Goal: Task Accomplishment & Management: Manage account settings

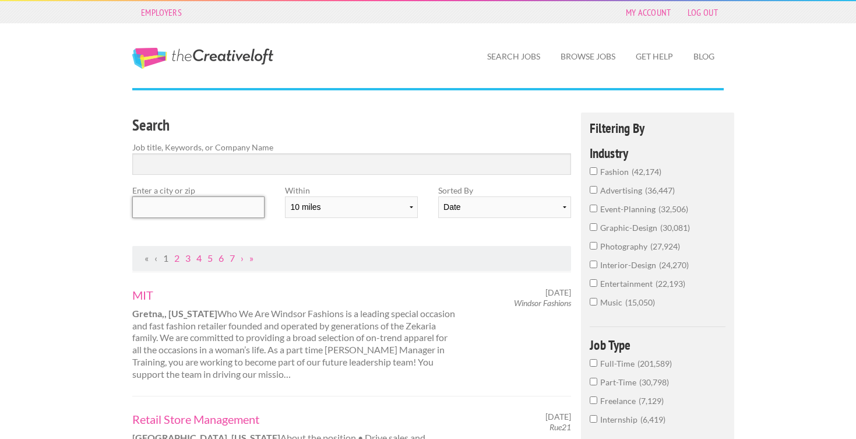
click at [173, 203] on input "text" at bounding box center [198, 207] width 132 height 22
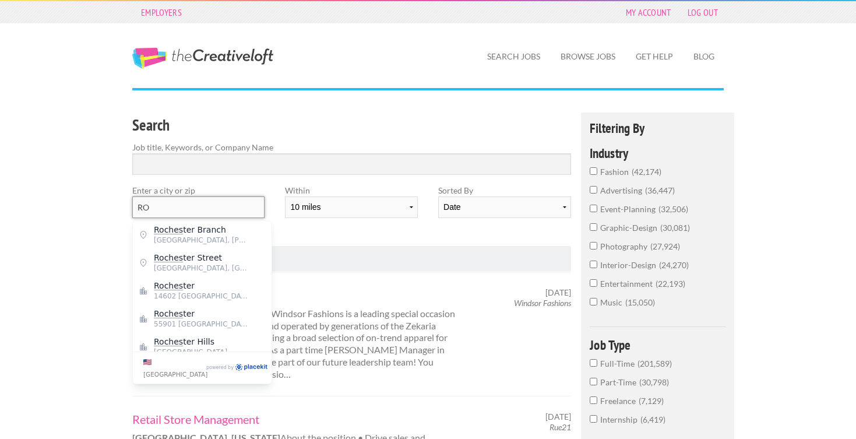
type input "R"
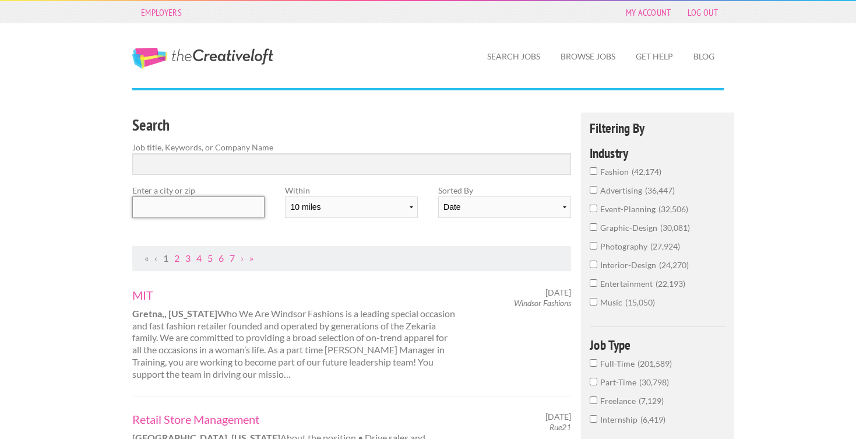
type input "O"
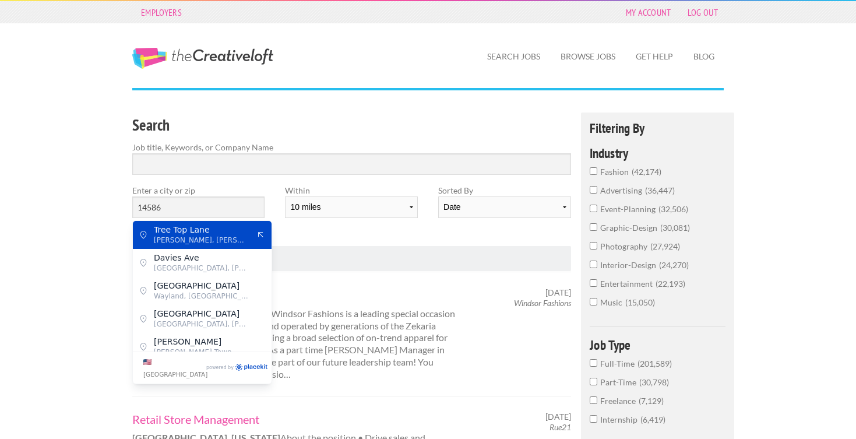
click at [222, 235] on span "[PERSON_NAME], [PERSON_NAME]" at bounding box center [202, 240] width 96 height 10
type input "Tree Top Lane"
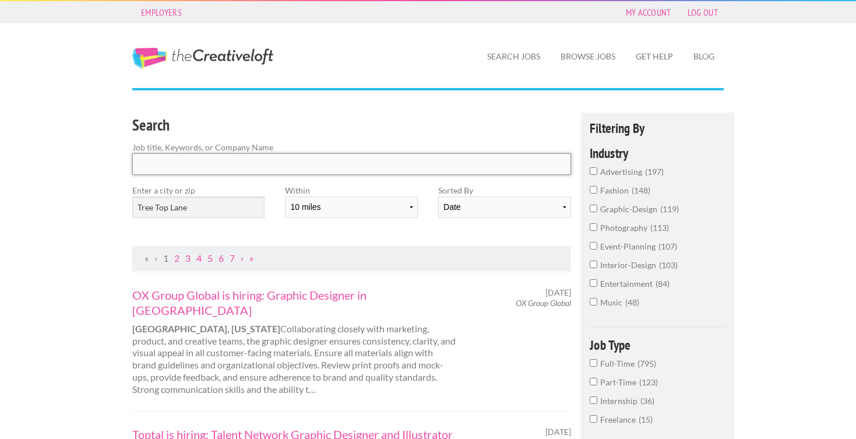
click at [234, 170] on input "Search" at bounding box center [351, 164] width 439 height 22
type input "p"
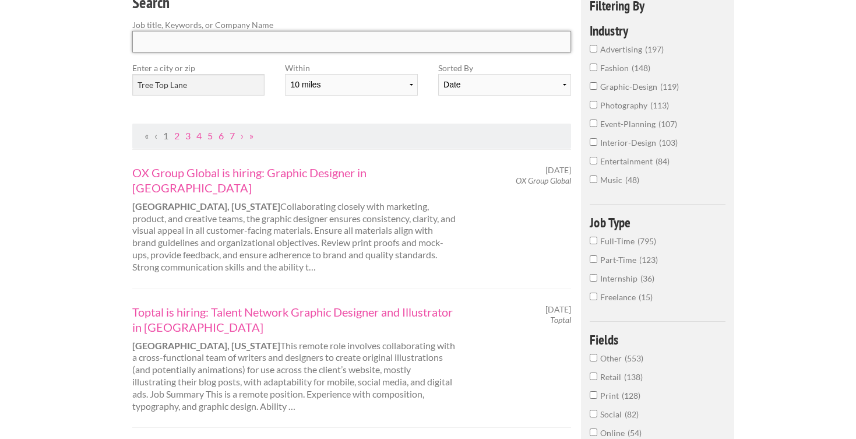
scroll to position [130, 0]
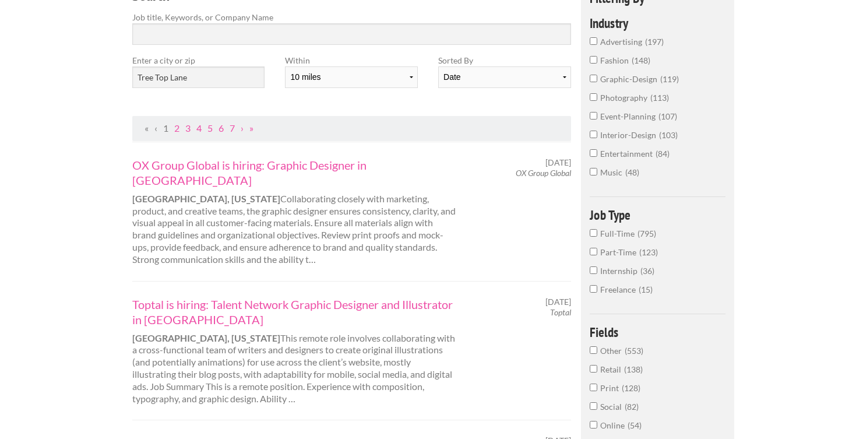
click at [598, 102] on label "photography 113" at bounding box center [658, 101] width 136 height 19
click at [598, 101] on input "photography 113" at bounding box center [594, 97] width 8 height 8
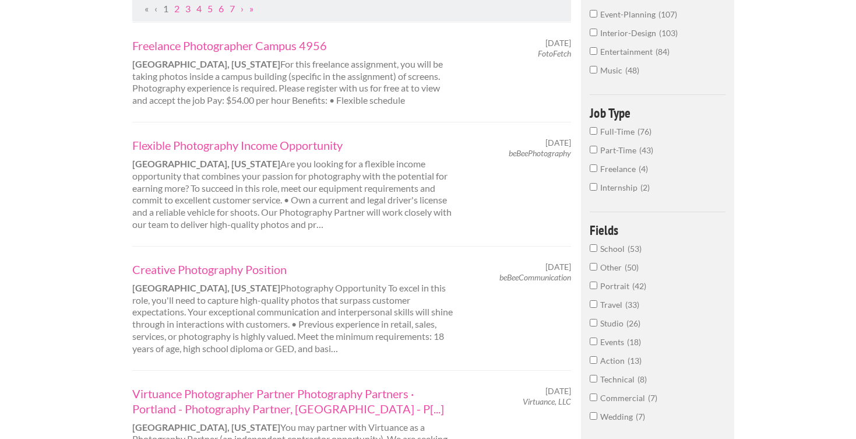
scroll to position [252, 0]
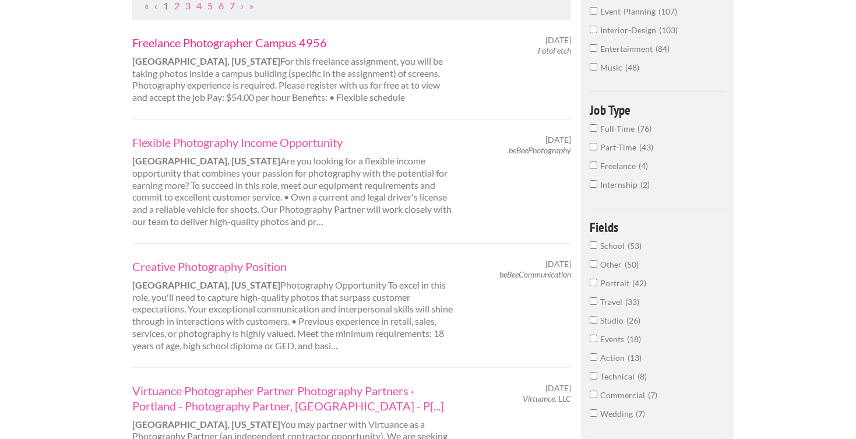
click at [262, 48] on link "Freelance Photographer Campus 4956" at bounding box center [294, 42] width 324 height 15
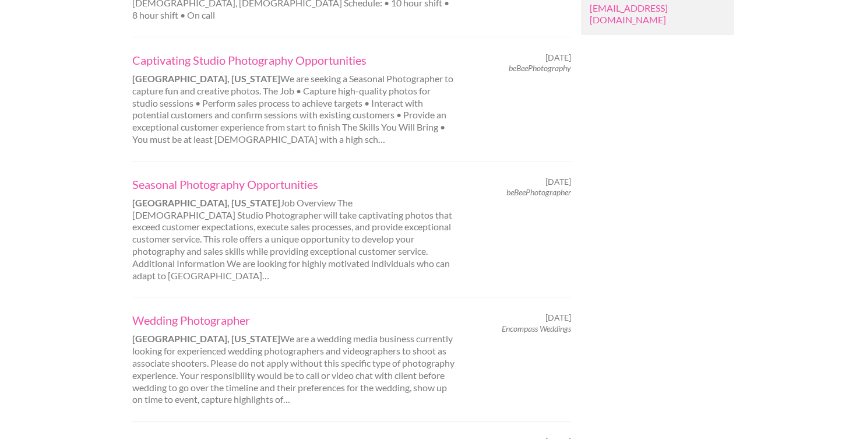
scroll to position [955, 0]
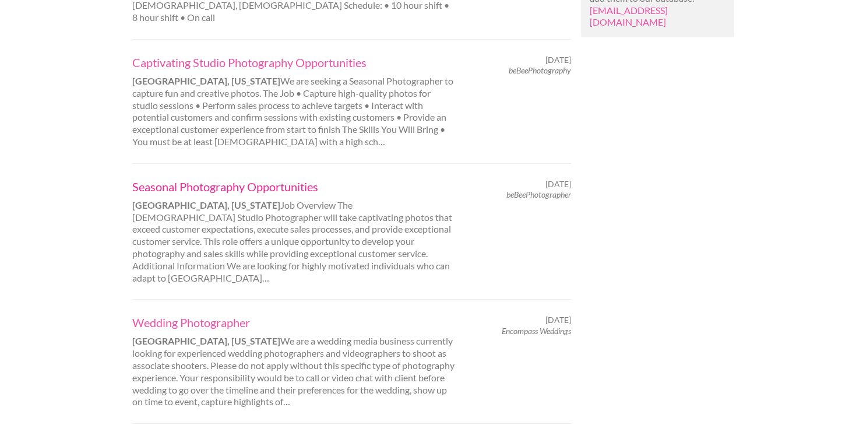
click at [204, 179] on link "Seasonal Photography Opportunities" at bounding box center [294, 186] width 324 height 15
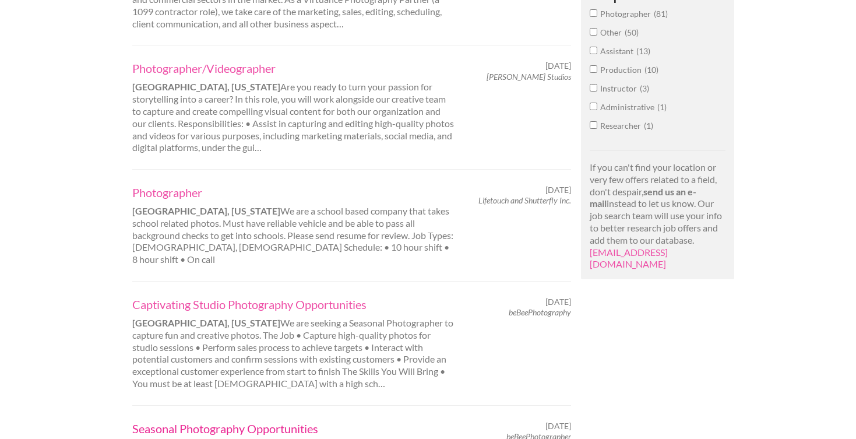
scroll to position [712, 0]
click at [186, 196] on link "Photographer" at bounding box center [294, 194] width 324 height 15
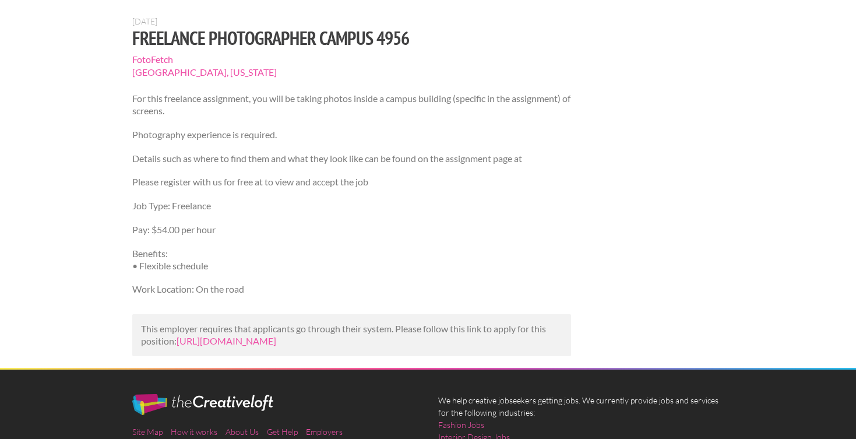
scroll to position [103, 0]
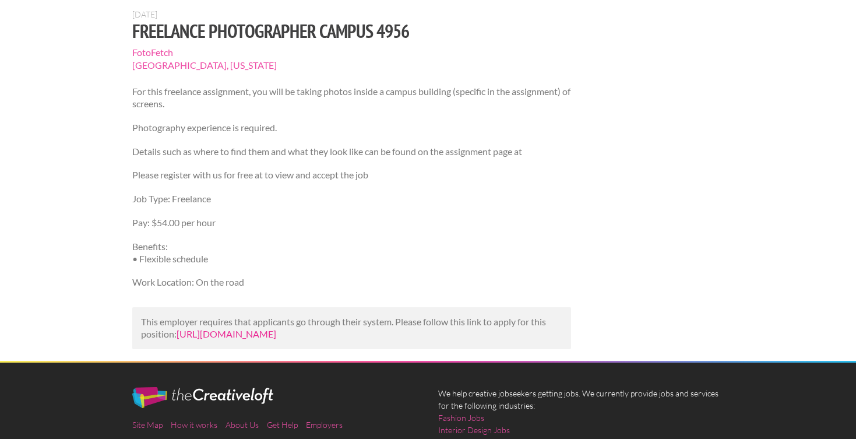
click at [255, 339] on link "[URL][DOMAIN_NAME]" at bounding box center [227, 333] width 100 height 11
click at [248, 340] on p "This employer requires that applicants go through their system. Please follow t…" at bounding box center [351, 328] width 421 height 24
click at [236, 349] on div "This employer requires that applicants go through their system. Please follow t…" at bounding box center [351, 328] width 439 height 42
click at [234, 339] on link "https://us.jobrapido.com/jobpreview/7550229595694301184?utm_campaign=google_job…" at bounding box center [227, 333] width 100 height 11
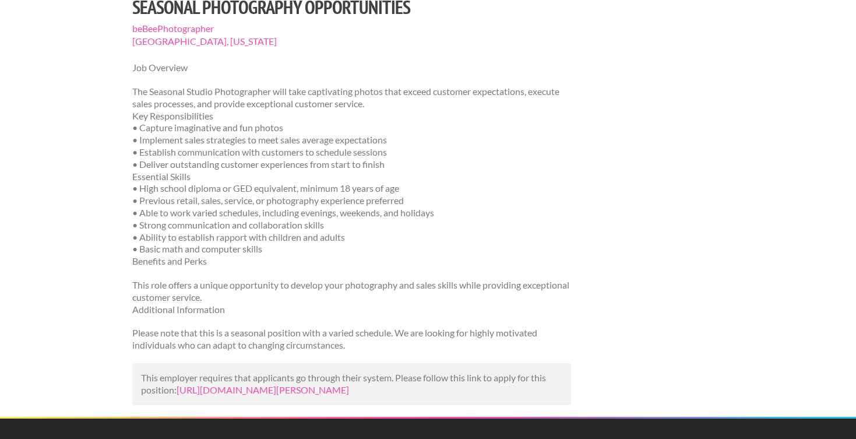
scroll to position [117, 0]
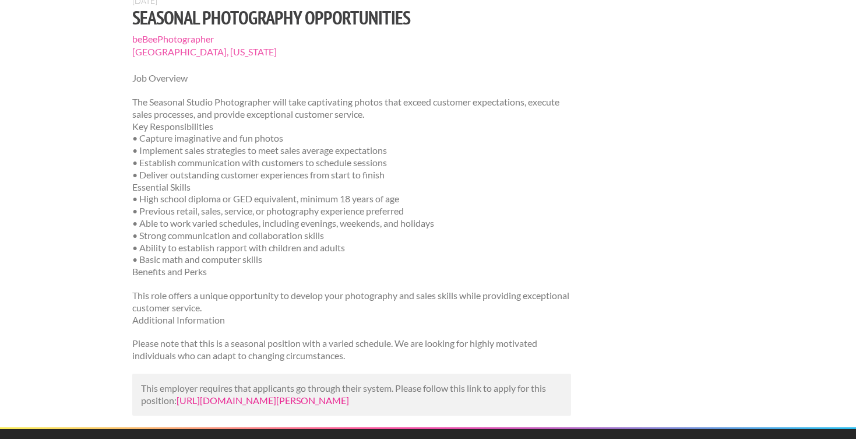
click at [249, 403] on link "https://us.bebee.com/job/458bbc21c18775ef5927cba2cb73626d?utm_campaign=google_j…" at bounding box center [263, 400] width 173 height 11
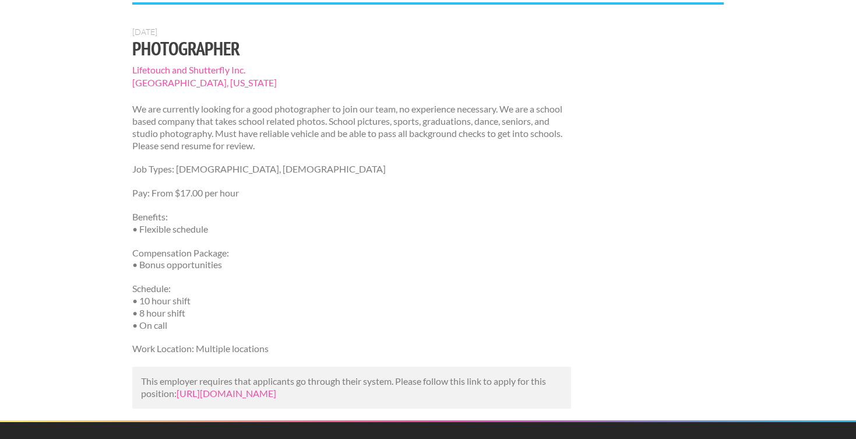
scroll to position [93, 0]
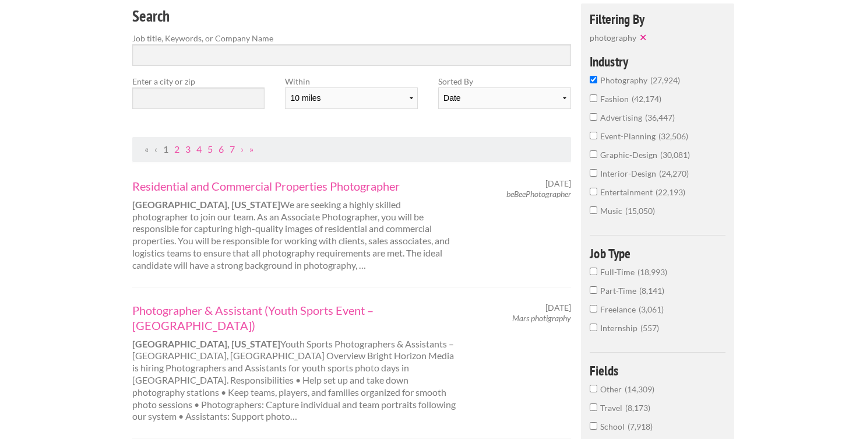
scroll to position [103, 0]
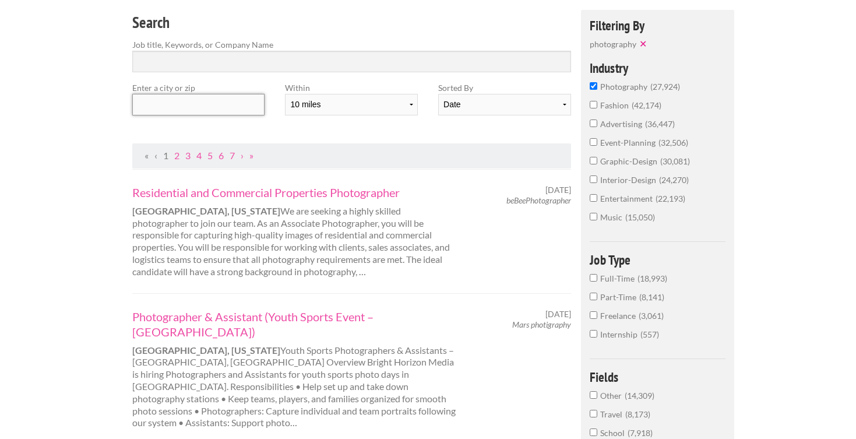
click at [191, 94] on input "text" at bounding box center [198, 105] width 132 height 22
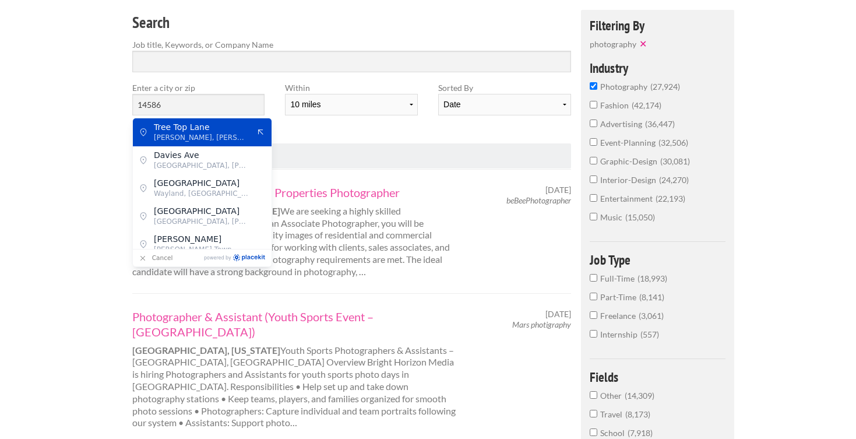
click at [202, 133] on span "West Henrietta, Henrietta Town" at bounding box center [202, 137] width 96 height 10
type input "Tree Top Lane"
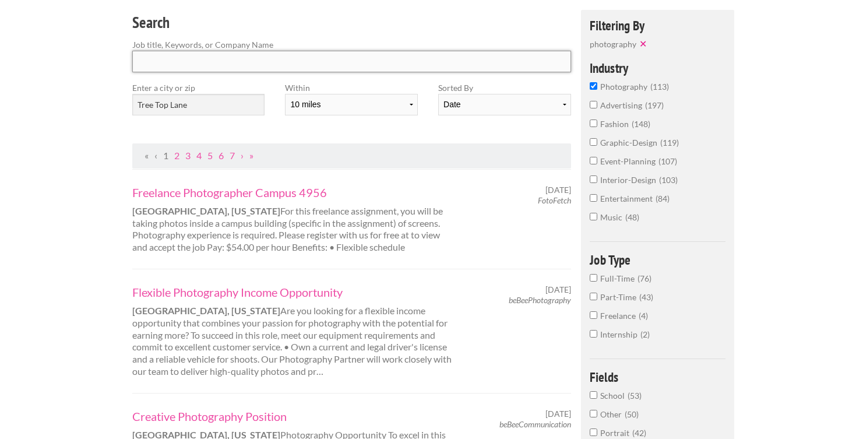
click at [223, 65] on input "Search" at bounding box center [351, 62] width 439 height 22
click at [278, 195] on link "Freelance Photographer Campus 4956" at bounding box center [294, 192] width 324 height 15
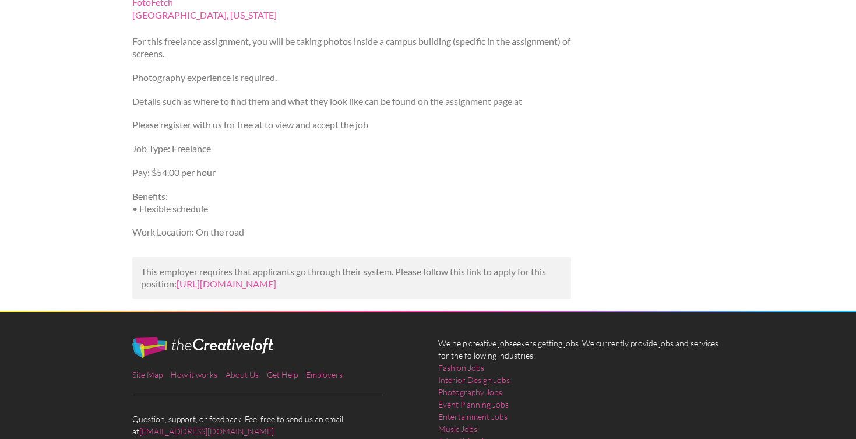
scroll to position [152, 0]
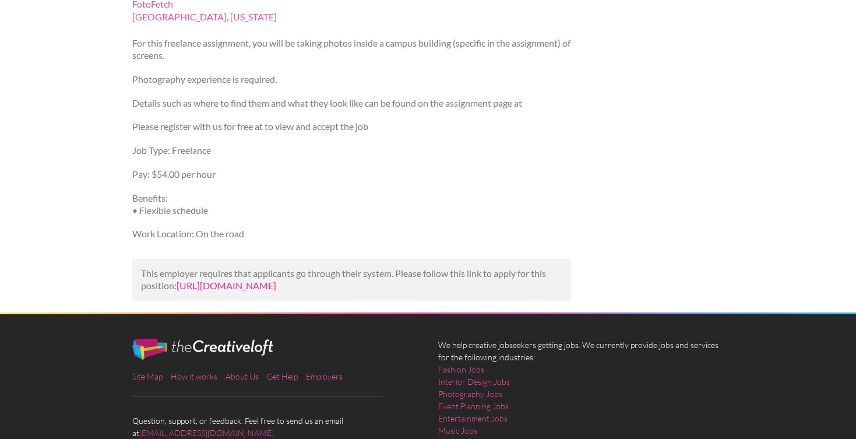
click at [276, 291] on link "[URL][DOMAIN_NAME]" at bounding box center [227, 285] width 100 height 11
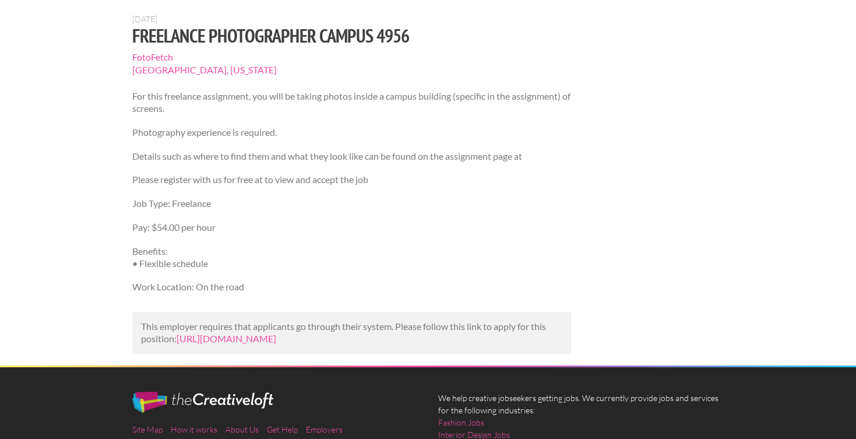
scroll to position [125, 0]
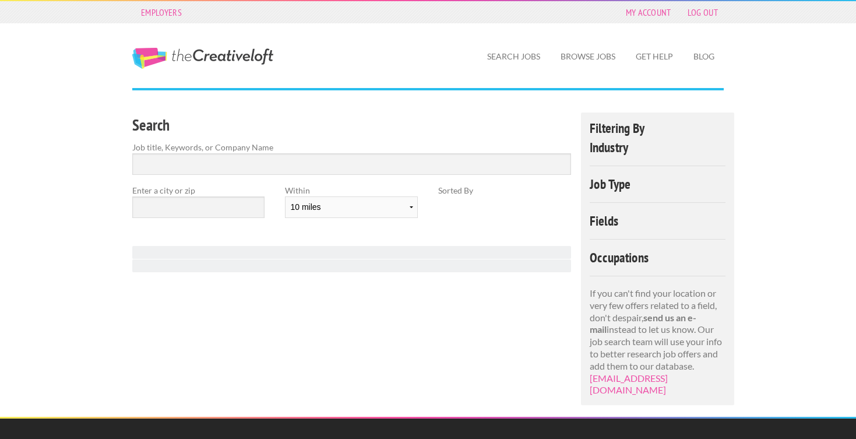
scroll to position [103, 0]
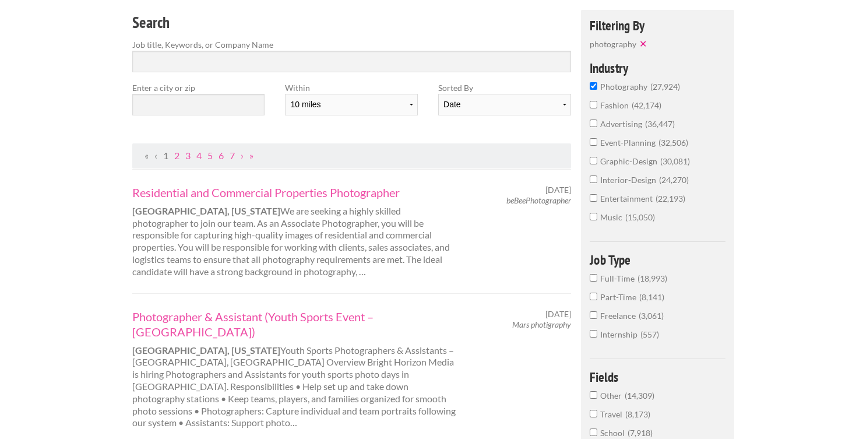
click at [173, 85] on label "Enter a city or zip" at bounding box center [198, 88] width 132 height 12
click at [178, 112] on input "text" at bounding box center [198, 105] width 132 height 22
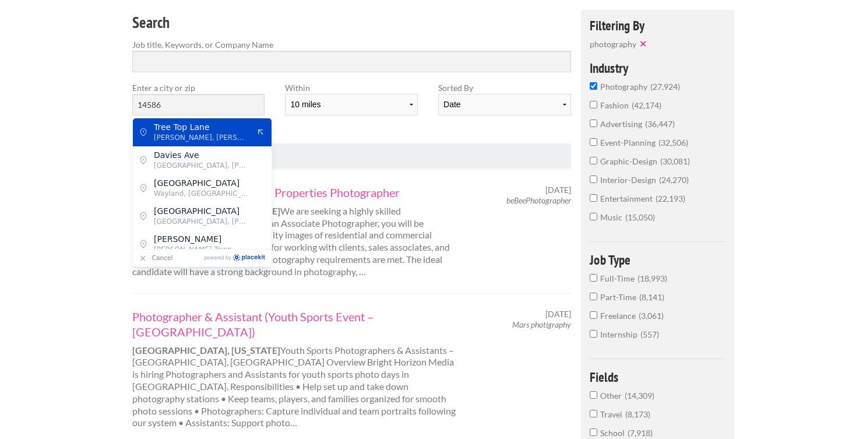
click at [203, 144] on div "Tree Top Lane West Henrietta, Henrietta Town" at bounding box center [202, 132] width 139 height 28
type input "Tree Top Lane"
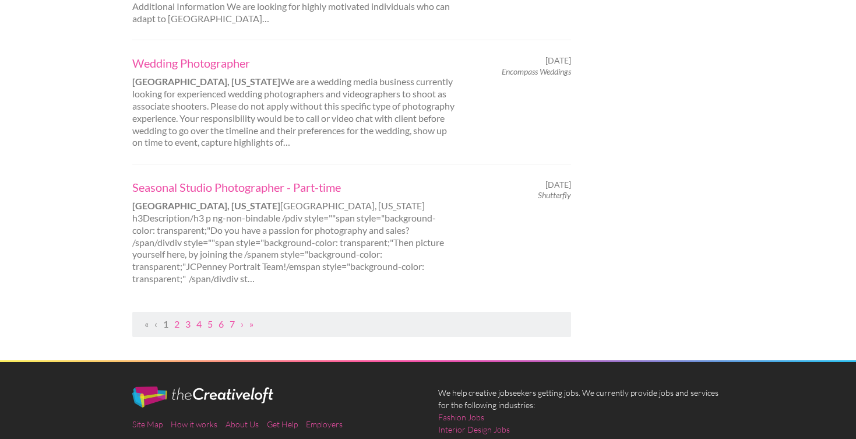
scroll to position [1213, 0]
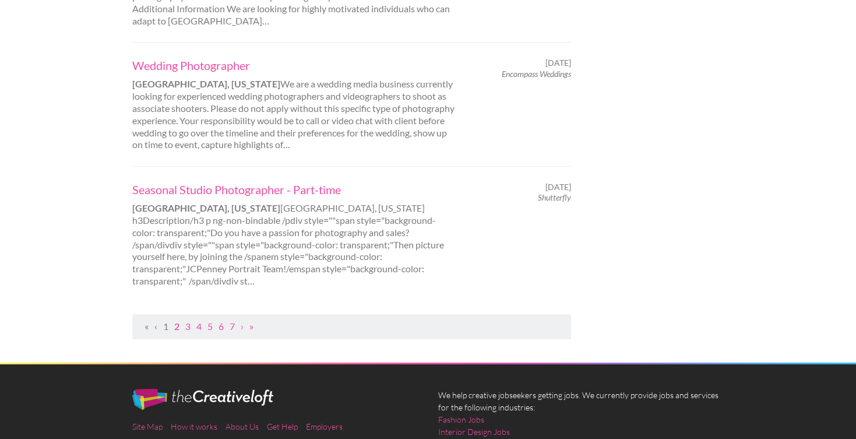
click at [177, 321] on link "2" at bounding box center [176, 326] width 5 height 11
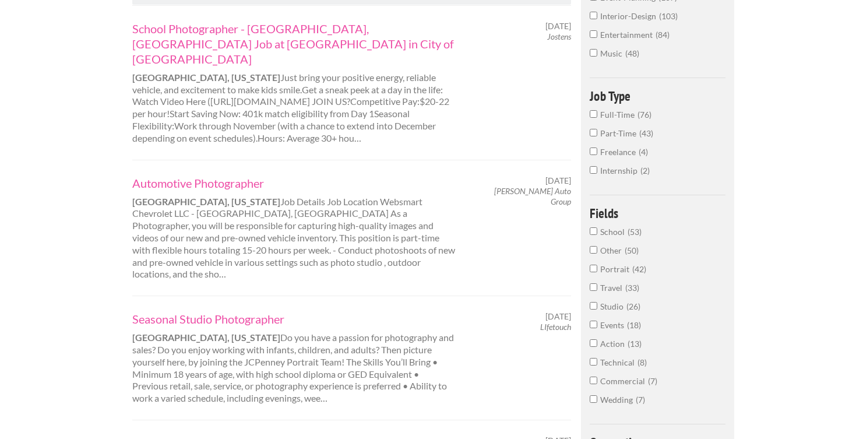
scroll to position [287, 0]
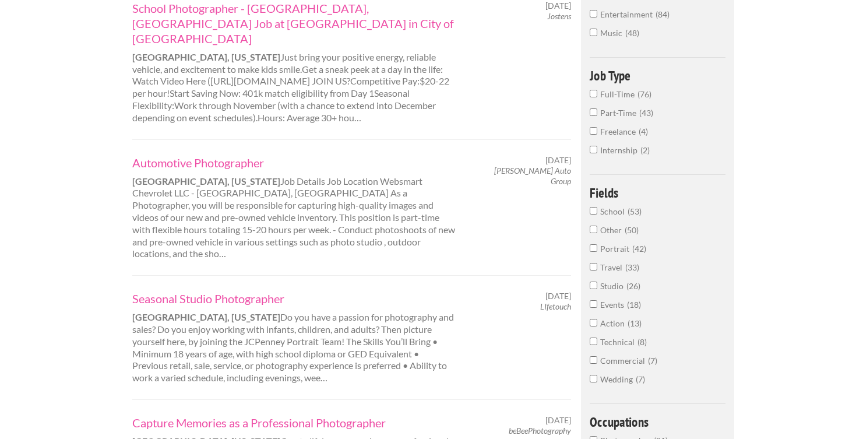
click at [619, 98] on span "Full-Time" at bounding box center [618, 94] width 37 height 10
click at [598, 97] on input "Full-Time 76" at bounding box center [594, 94] width 8 height 8
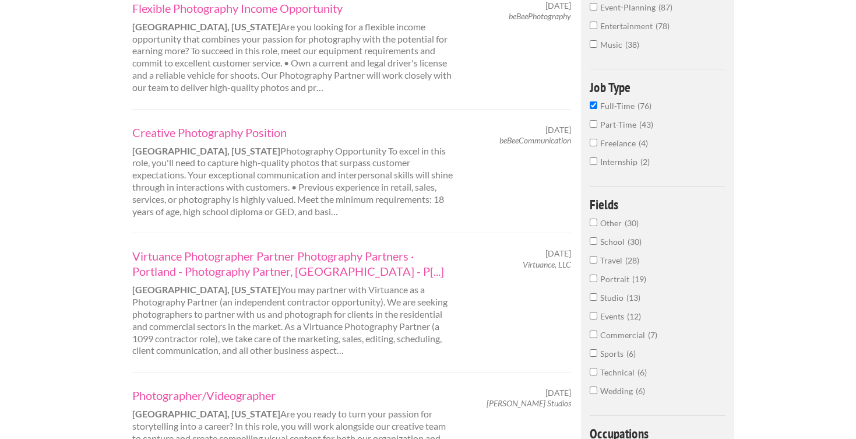
click at [611, 264] on span "Travel" at bounding box center [612, 260] width 25 height 10
click at [598, 263] on input "Travel 28" at bounding box center [594, 260] width 8 height 8
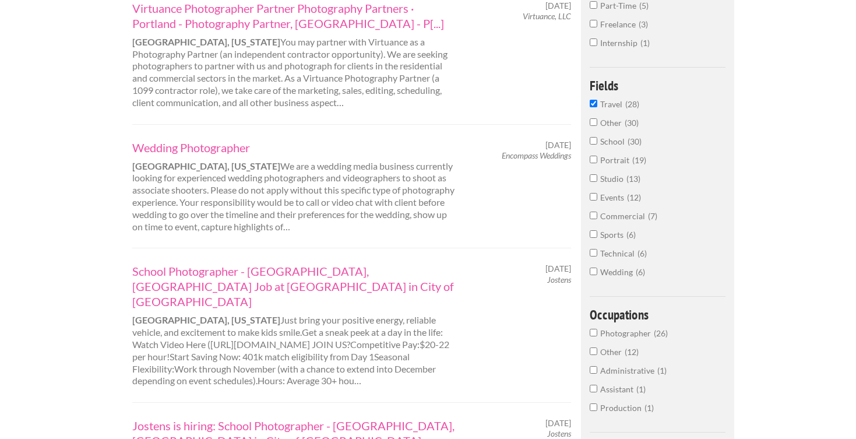
click at [616, 167] on label "Portrait 19" at bounding box center [658, 163] width 136 height 19
click at [598, 163] on input "Portrait 19" at bounding box center [594, 160] width 8 height 8
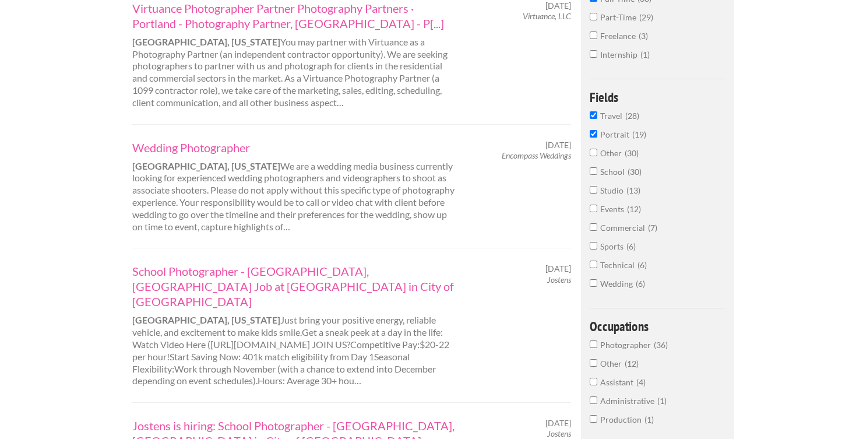
click at [602, 209] on span "Events" at bounding box center [613, 209] width 27 height 10
click at [598, 209] on input "Events 12" at bounding box center [594, 209] width 8 height 8
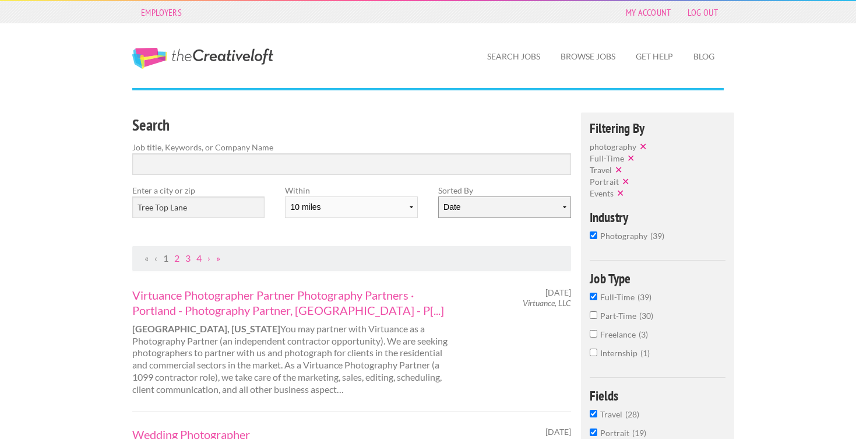
click at [470, 201] on select "Date Relevance" at bounding box center [504, 207] width 132 height 22
select select "jobs"
click at [438, 196] on select "Date Relevance" at bounding box center [504, 207] width 132 height 22
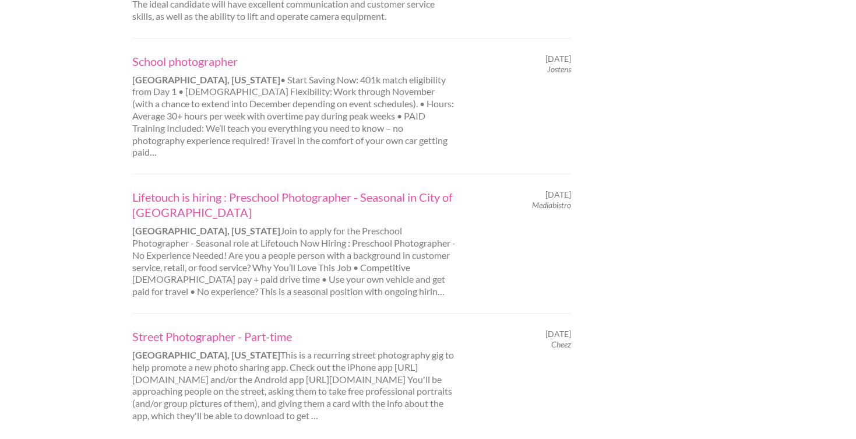
scroll to position [1161, 0]
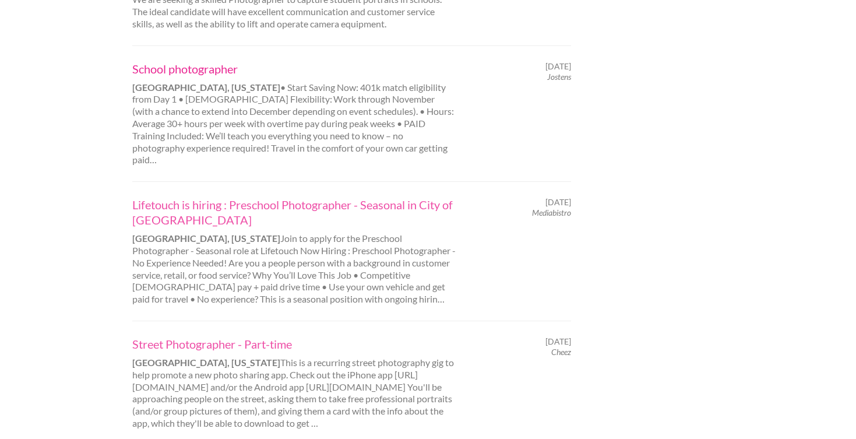
click at [182, 61] on link "School photographer" at bounding box center [294, 68] width 324 height 15
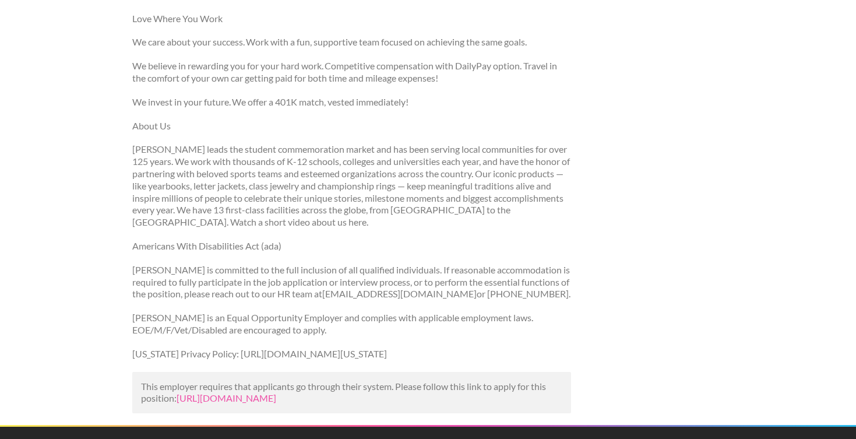
scroll to position [901, 0]
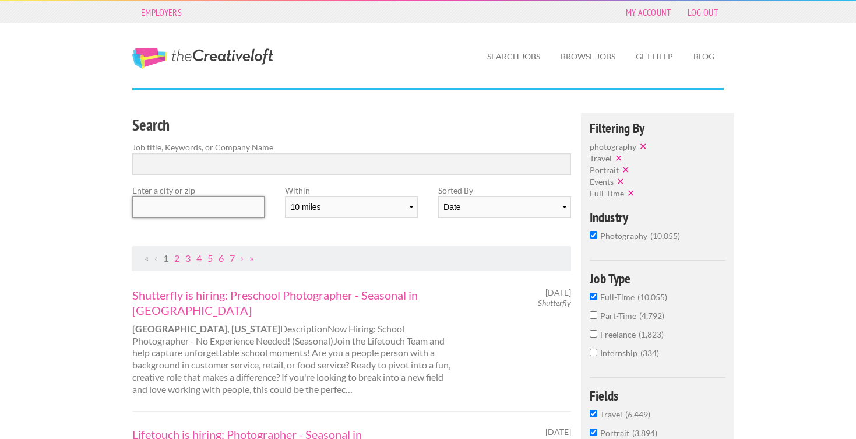
click at [195, 209] on input "text" at bounding box center [198, 207] width 132 height 22
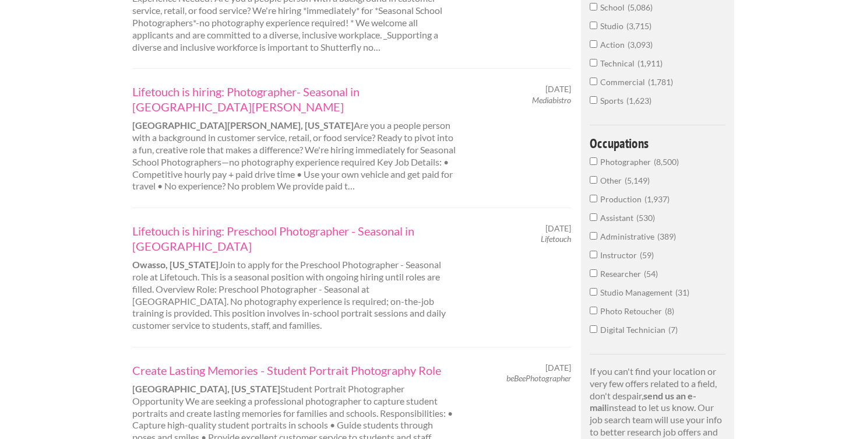
scroll to position [492, 0]
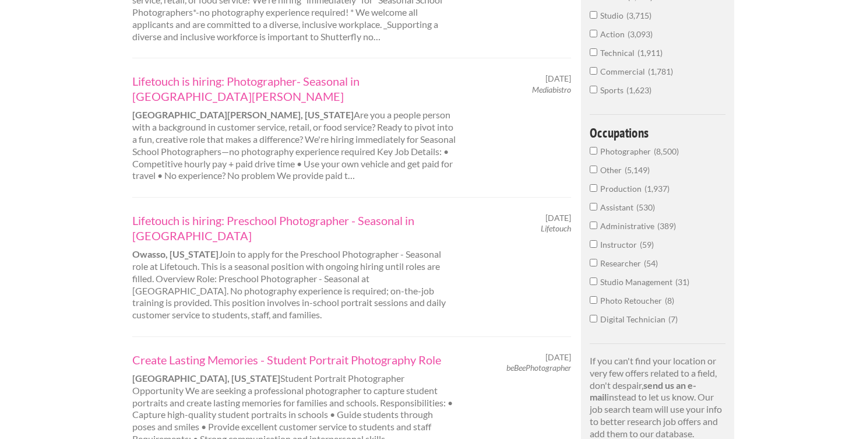
click at [626, 152] on span "Photographer" at bounding box center [627, 151] width 54 height 10
click at [598, 152] on input "Photographer 8,500" at bounding box center [594, 151] width 8 height 8
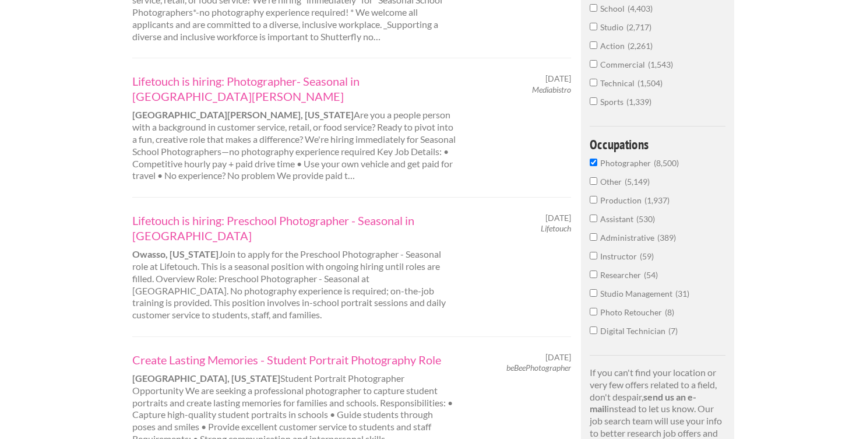
click at [618, 223] on span "Assistant" at bounding box center [618, 219] width 36 height 10
click at [598, 222] on input "Assistant 530" at bounding box center [594, 219] width 8 height 8
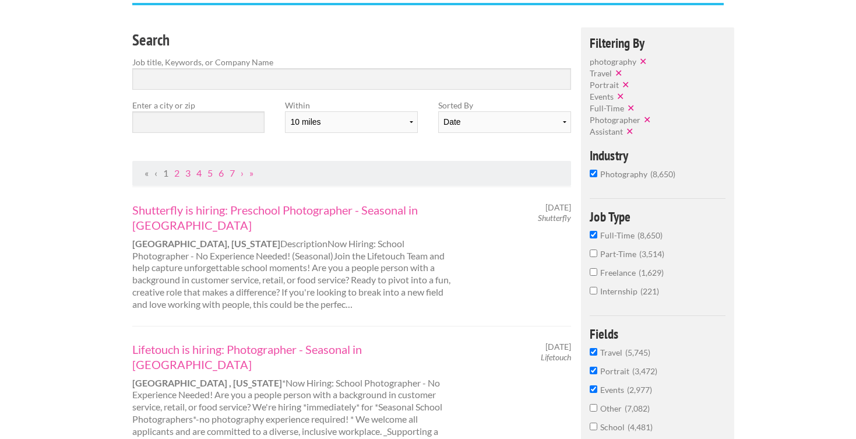
scroll to position [85, 0]
click at [194, 118] on input "text" at bounding box center [198, 123] width 132 height 22
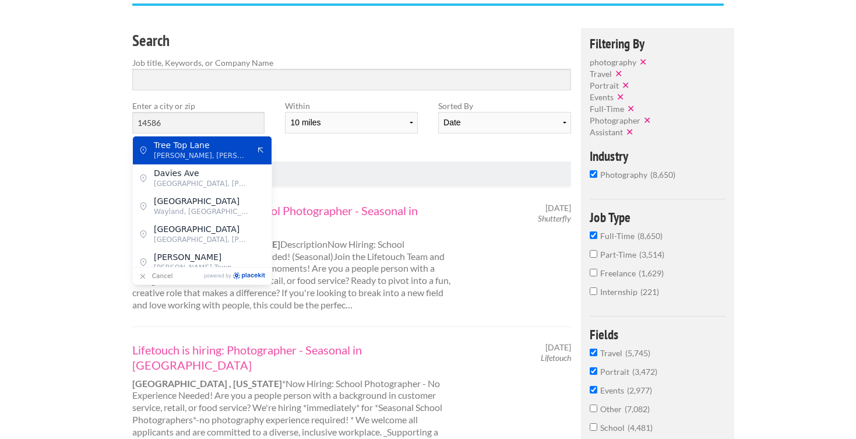
click at [210, 155] on span "West Henrietta, Henrietta Town" at bounding box center [202, 155] width 96 height 10
type input "Tree Top Lane"
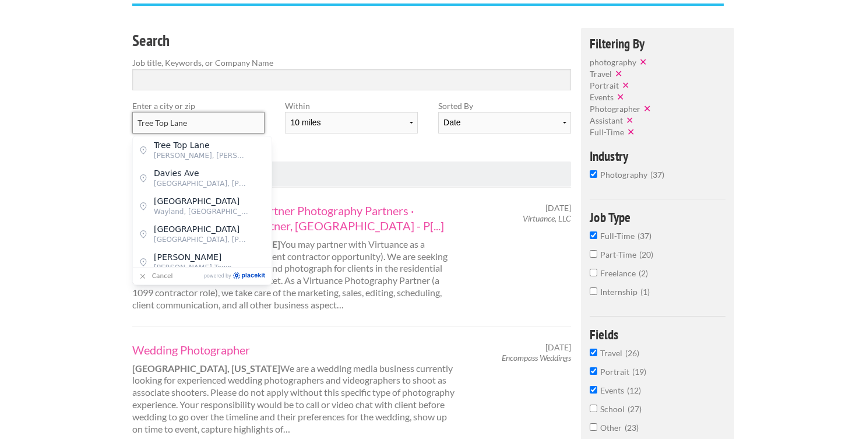
scroll to position [0, 0]
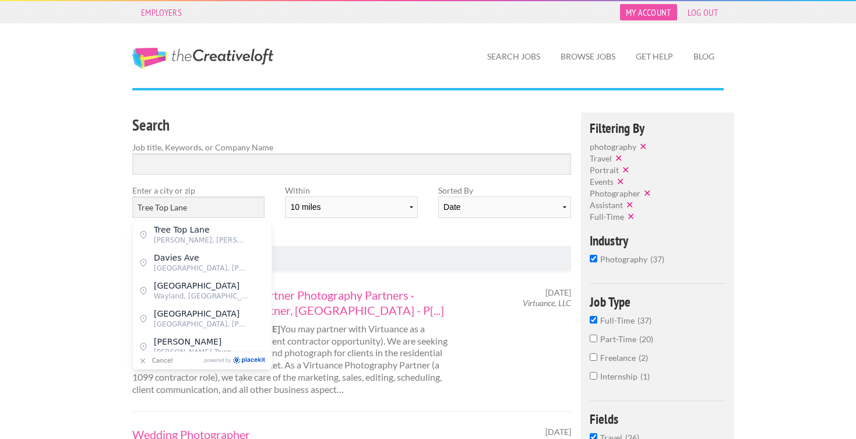
click at [644, 14] on link "My Account" at bounding box center [648, 12] width 57 height 16
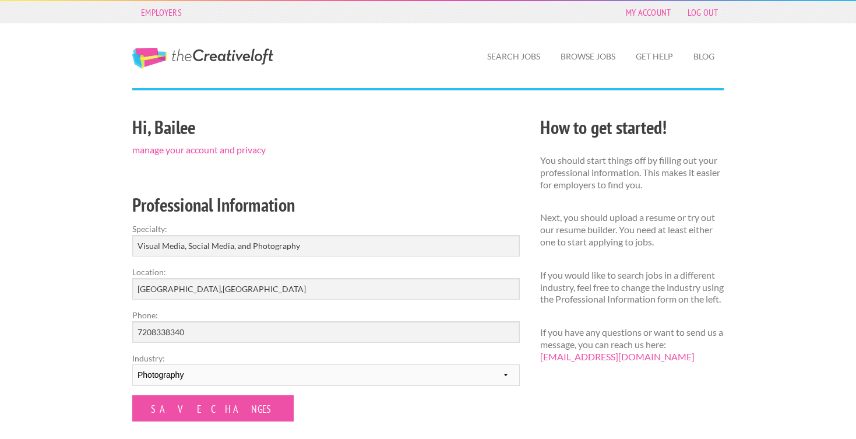
click at [208, 58] on link "The Creative Loft" at bounding box center [202, 58] width 141 height 21
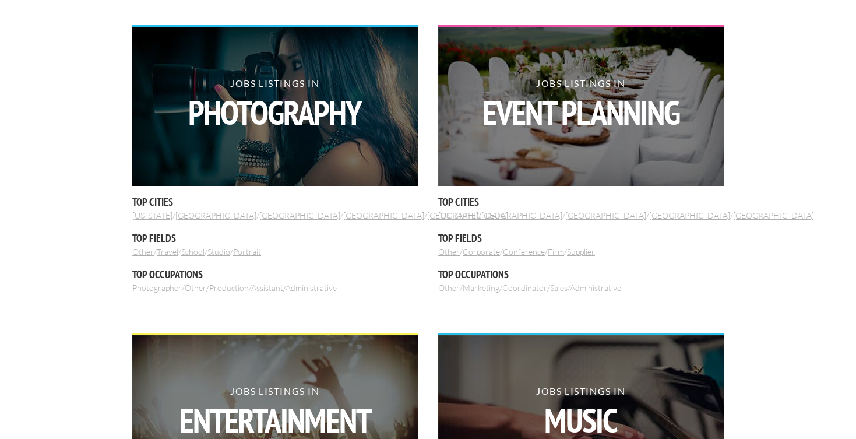
scroll to position [703, 0]
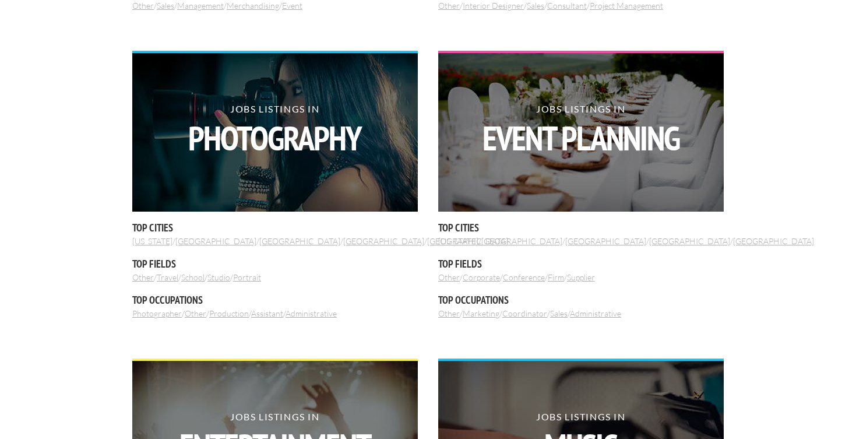
click at [461, 243] on link "New York" at bounding box center [458, 241] width 40 height 10
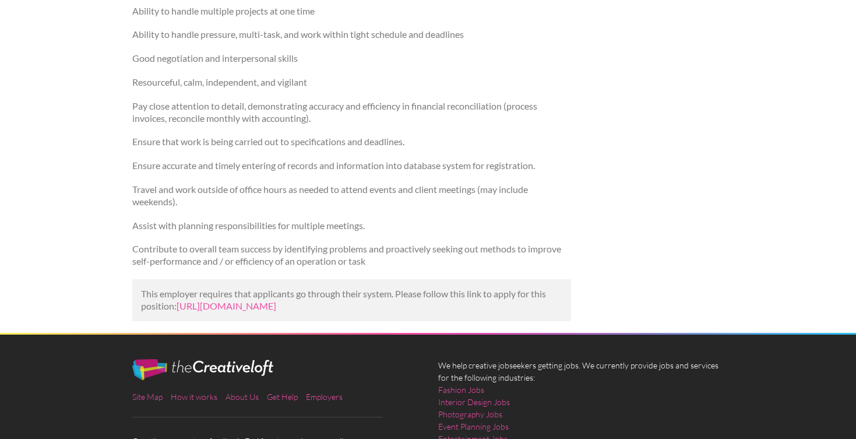
scroll to position [352, 0]
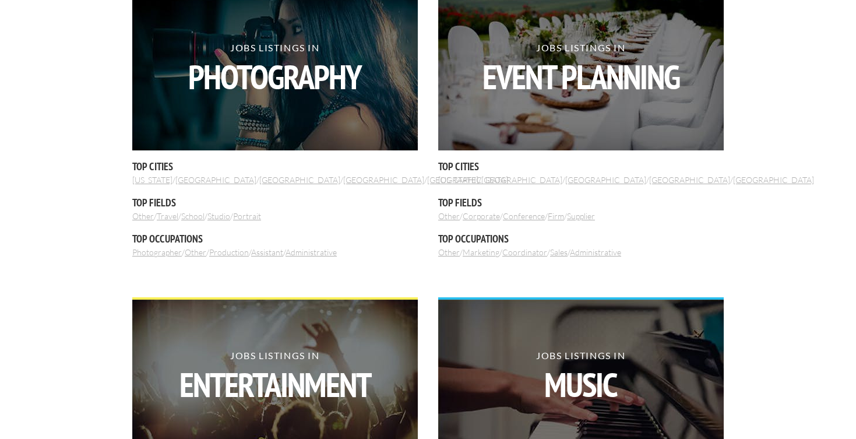
scroll to position [751, 0]
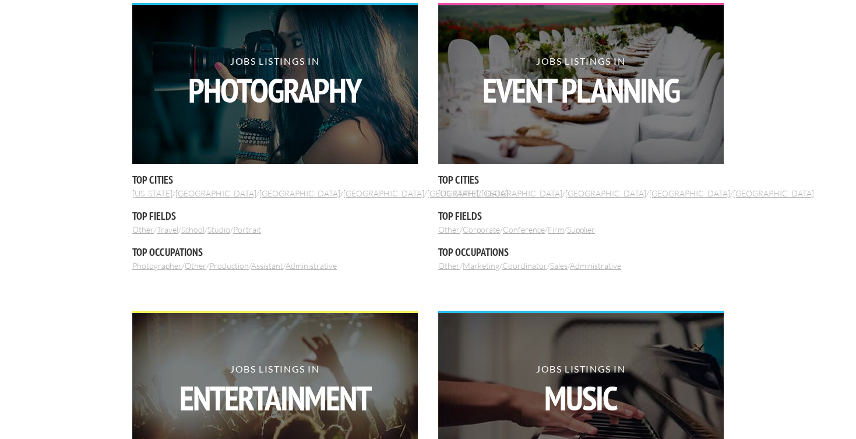
click at [150, 194] on link "[US_STATE]" at bounding box center [152, 193] width 40 height 10
click at [146, 195] on link "[US_STATE]" at bounding box center [152, 193] width 40 height 10
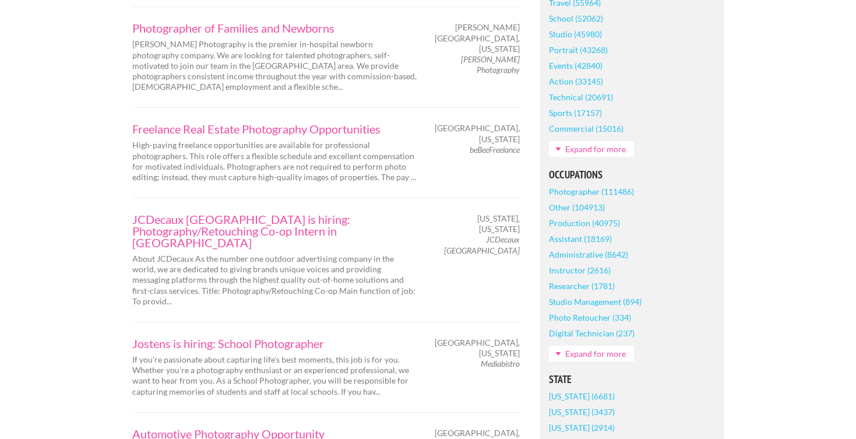
scroll to position [428, 0]
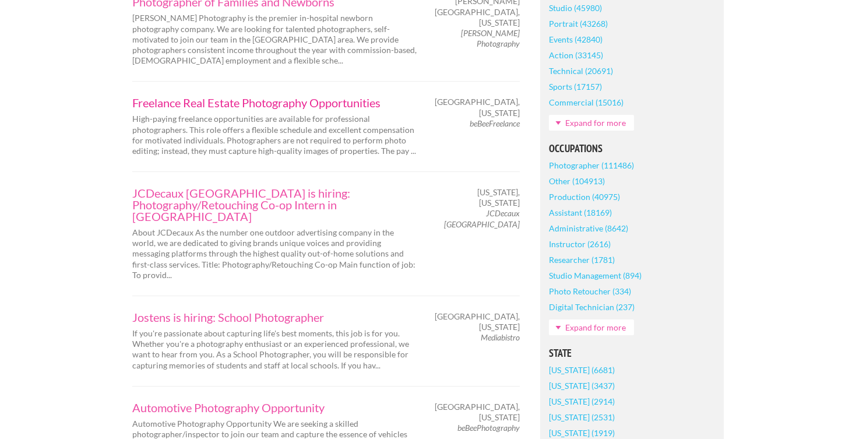
click at [268, 97] on link "Freelance Real Estate Photography Opportunities" at bounding box center [275, 103] width 286 height 12
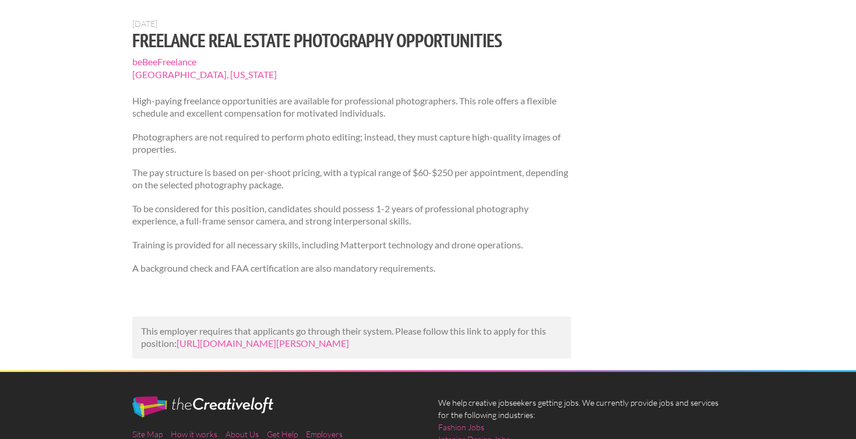
scroll to position [109, 0]
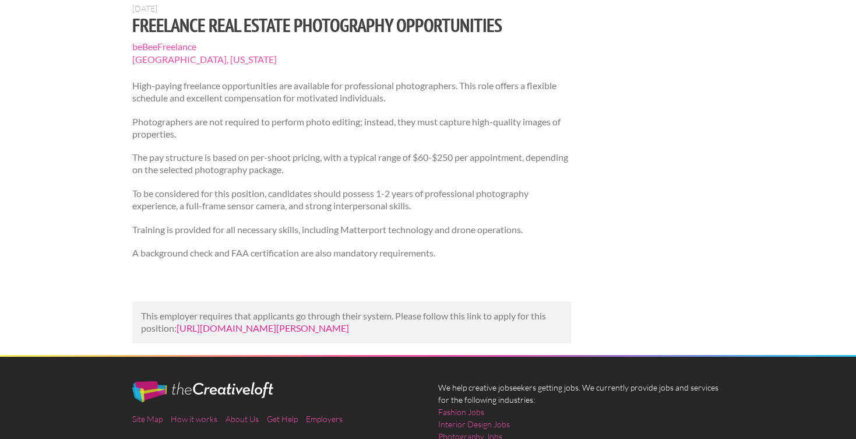
click at [306, 331] on link "https://us.bebee.com/job/079e095d9f1f78dfb89bc5c4d38e960f?utm_campaign=google_j…" at bounding box center [263, 327] width 173 height 11
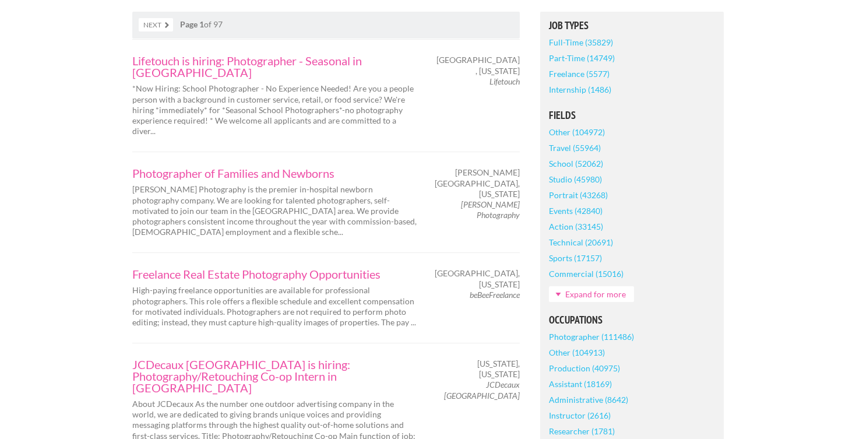
scroll to position [263, 0]
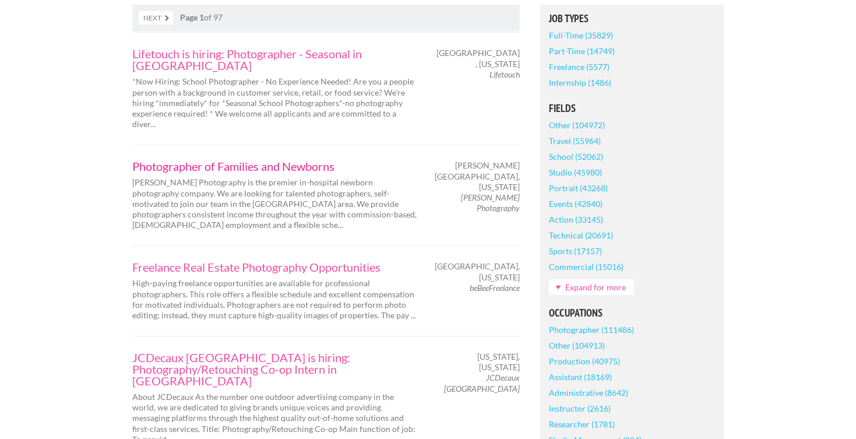
click at [252, 160] on link "Photographer of Families and Newborns" at bounding box center [275, 166] width 286 height 12
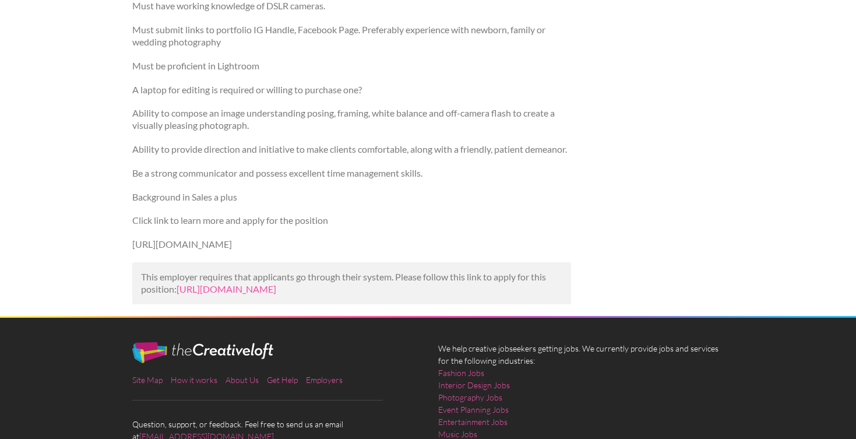
scroll to position [565, 0]
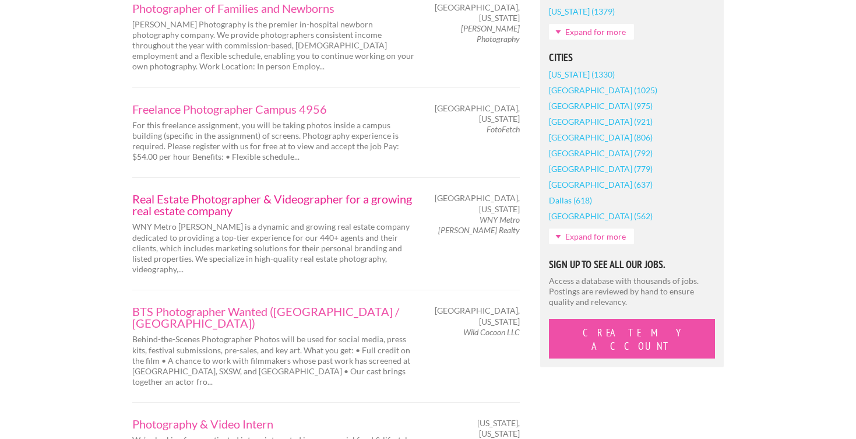
scroll to position [933, 0]
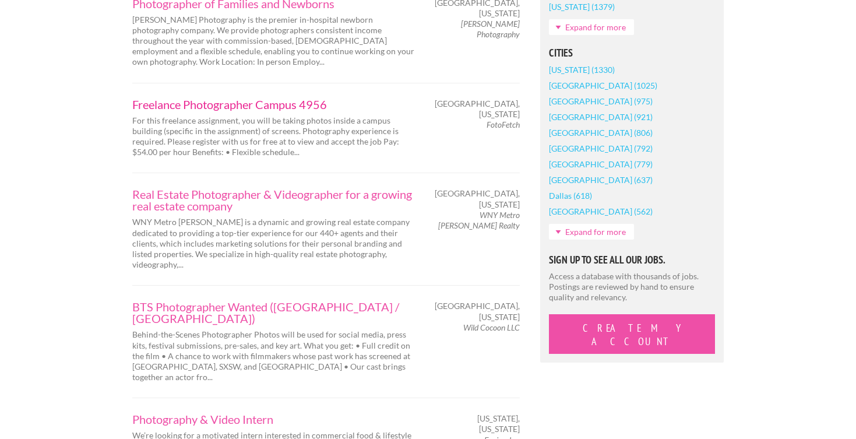
click at [226, 99] on link "Freelance Photographer Campus 4956" at bounding box center [275, 105] width 286 height 12
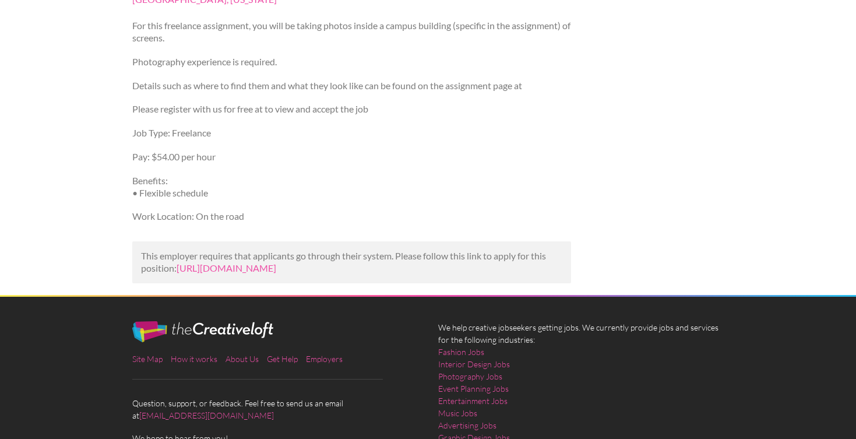
scroll to position [250, 0]
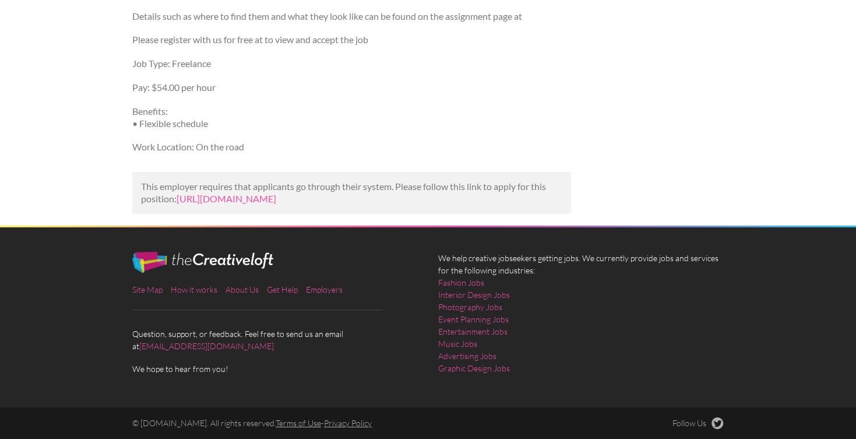
click at [319, 181] on p "This employer requires that applicants go through their system. Please follow t…" at bounding box center [351, 193] width 421 height 24
click at [276, 193] on link "[URL][DOMAIN_NAME]" at bounding box center [227, 198] width 100 height 11
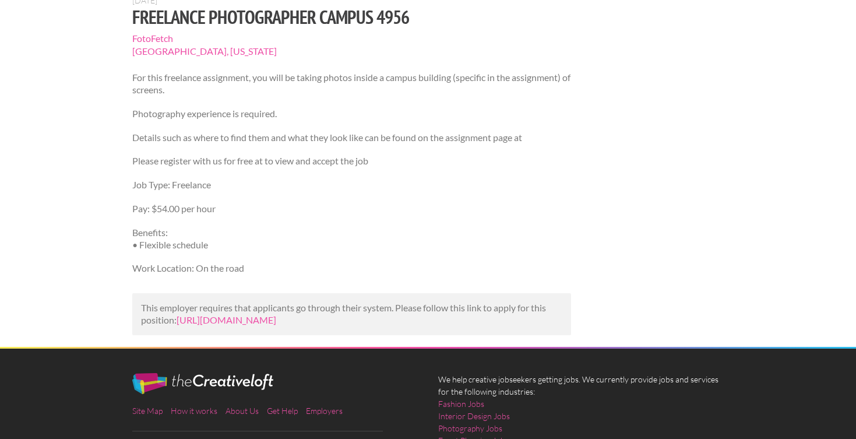
scroll to position [113, 0]
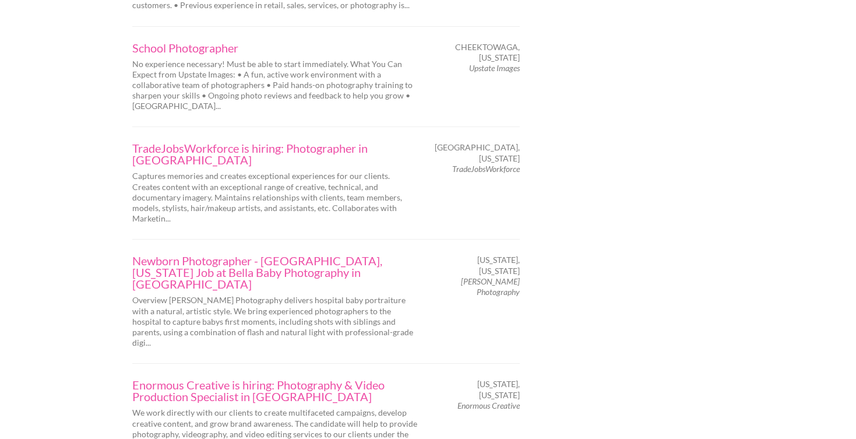
scroll to position [1939, 0]
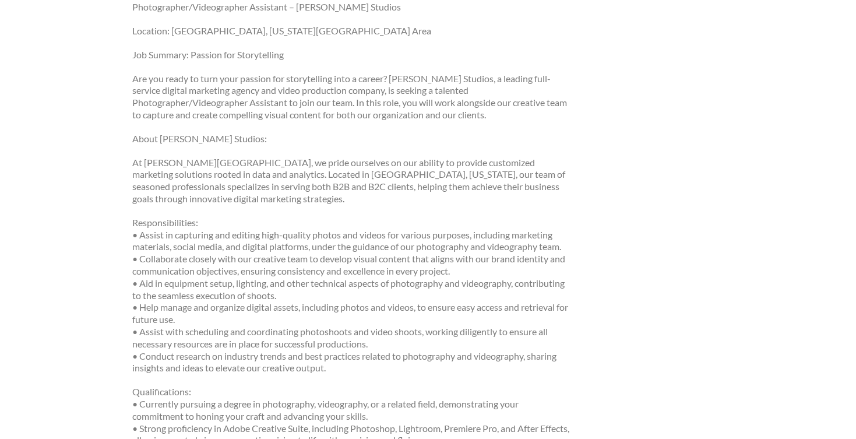
scroll to position [197, 0]
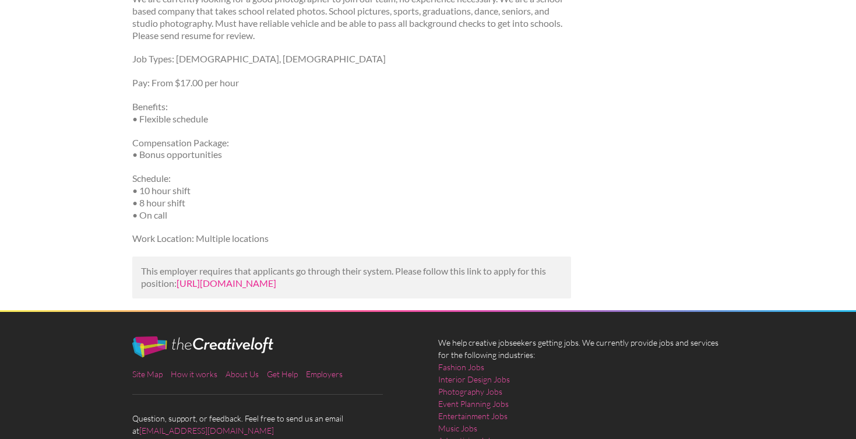
scroll to position [196, 0]
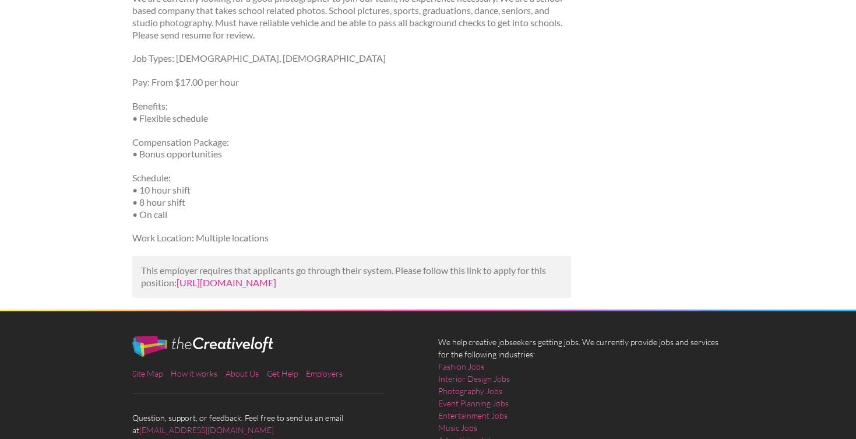
click at [276, 288] on link "https://www.indeed.com/viewjob?jk=767023e442ffc682&utm_campaign=google_jobs_app…" at bounding box center [227, 282] width 100 height 11
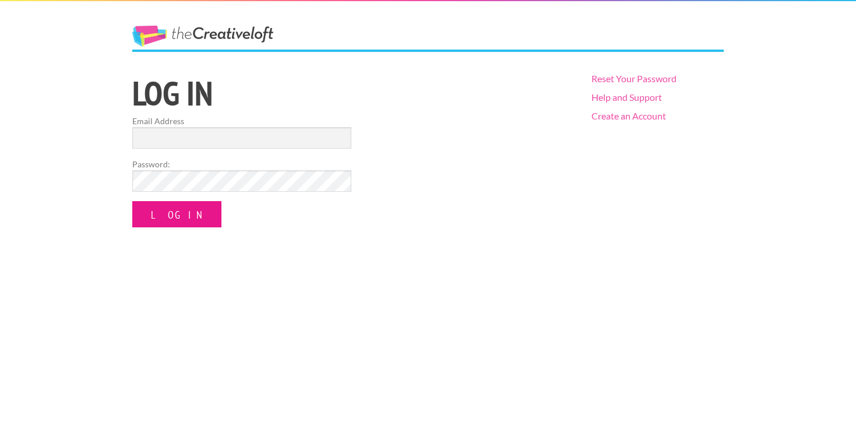
type input "[EMAIL_ADDRESS][PERSON_NAME][DOMAIN_NAME]"
click at [152, 215] on input "Log In" at bounding box center [176, 214] width 89 height 26
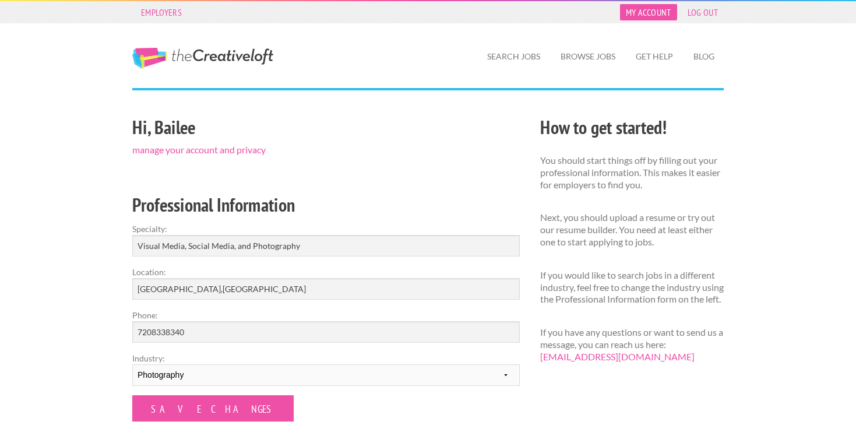
click at [642, 11] on link "My Account" at bounding box center [648, 12] width 57 height 16
drag, startPoint x: 285, startPoint y: 56, endPoint x: 292, endPoint y: 55, distance: 7.0
click at [292, 55] on span "The Creative Loft" at bounding box center [224, 60] width 184 height 24
drag, startPoint x: 292, startPoint y: 55, endPoint x: 162, endPoint y: 47, distance: 130.3
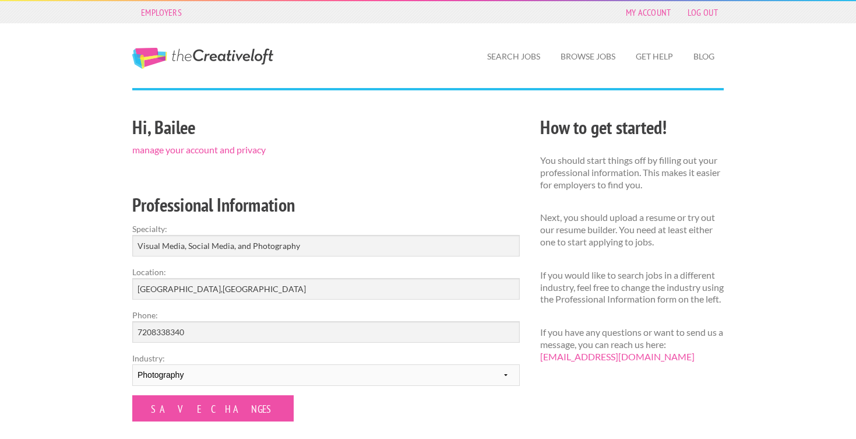
click at [162, 47] on div "The Creative Loft" at bounding box center [224, 47] width 204 height 48
